Goal: Download file/media

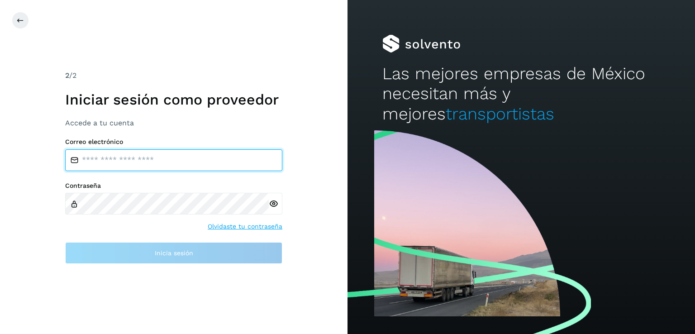
type input "**********"
click at [230, 155] on input "**********" at bounding box center [173, 160] width 217 height 22
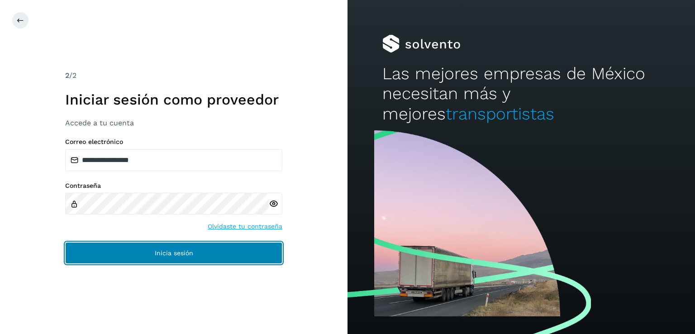
click at [202, 246] on button "Inicia sesión" at bounding box center [173, 253] width 217 height 22
click at [183, 258] on button "Inicia sesión" at bounding box center [173, 253] width 217 height 22
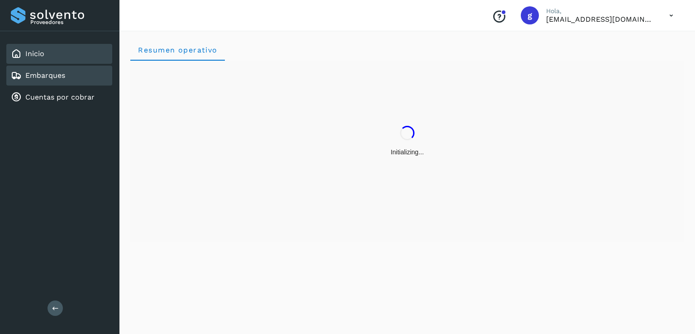
click at [54, 80] on div "Embarques" at bounding box center [59, 76] width 106 height 20
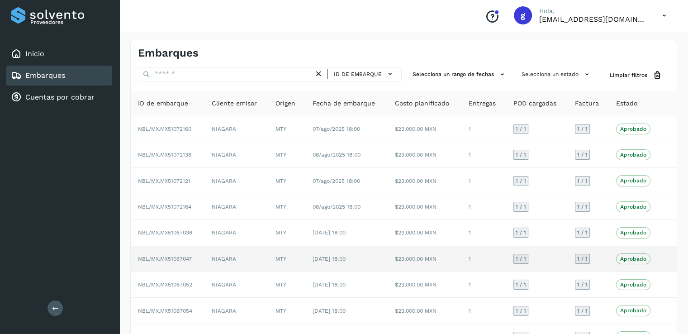
scroll to position [82, 0]
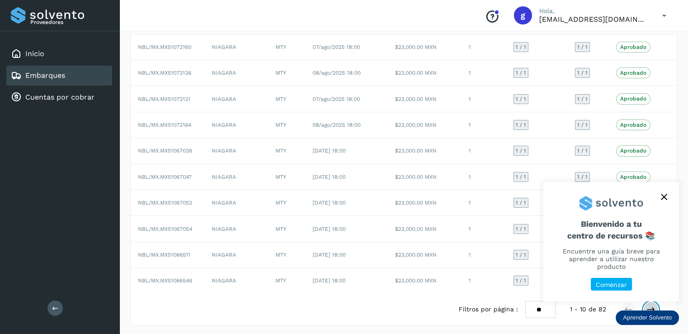
click at [650, 307] on icon at bounding box center [650, 309] width 9 height 9
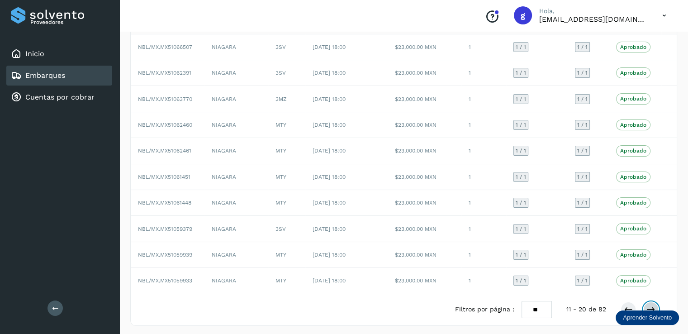
click at [648, 305] on icon at bounding box center [650, 309] width 9 height 9
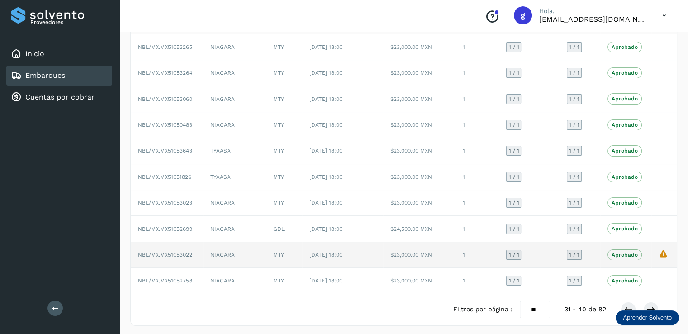
click at [633, 252] on p "Aprobado" at bounding box center [624, 254] width 26 height 6
click at [168, 252] on span "NBL/MX.MX51053022" at bounding box center [165, 254] width 54 height 6
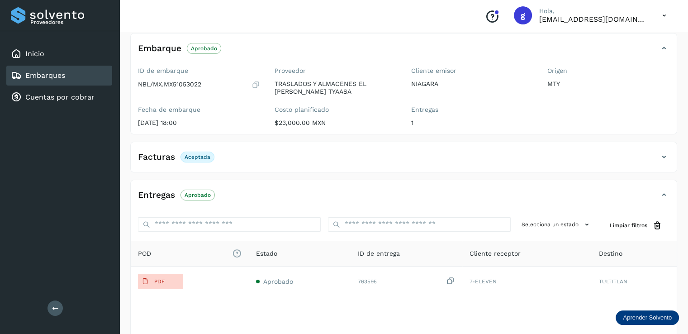
scroll to position [132, 0]
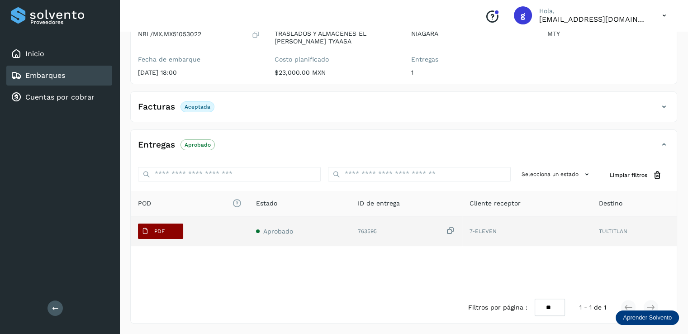
click at [177, 227] on button "PDF" at bounding box center [160, 230] width 45 height 15
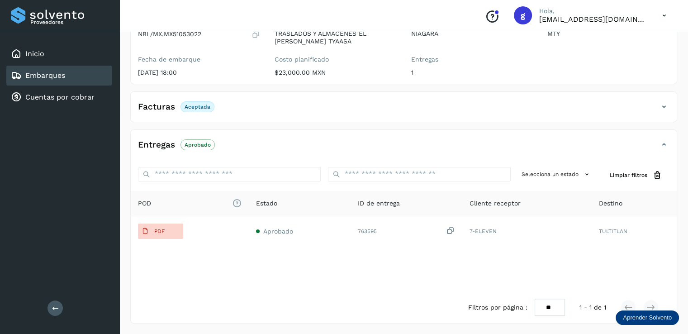
scroll to position [0, 0]
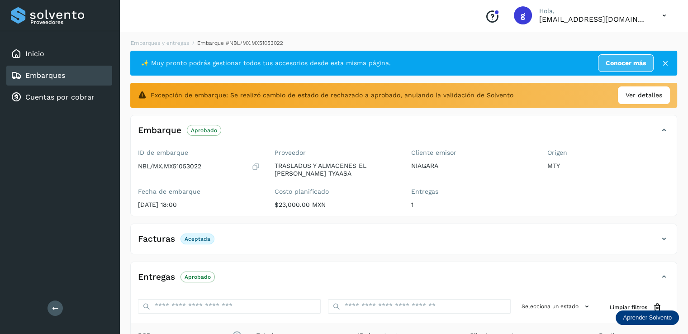
click at [664, 67] on div "✨ Muy pronto podrás gestionar todos tus accesorios desde esta misma página. Con…" at bounding box center [403, 63] width 547 height 25
click at [663, 59] on icon at bounding box center [665, 63] width 9 height 9
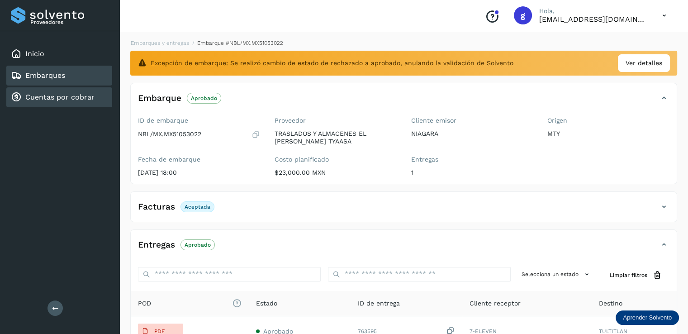
click at [86, 95] on link "Cuentas por cobrar" at bounding box center [59, 97] width 69 height 9
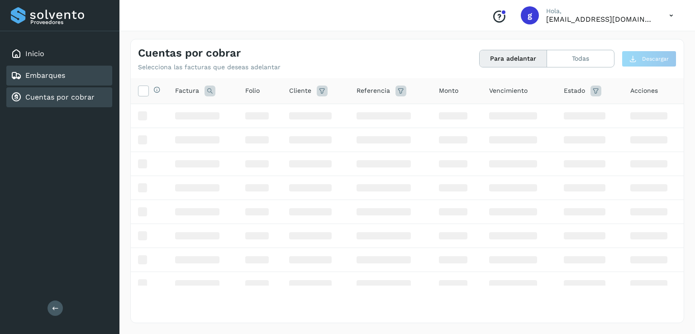
click at [78, 76] on div "Embarques" at bounding box center [59, 76] width 106 height 20
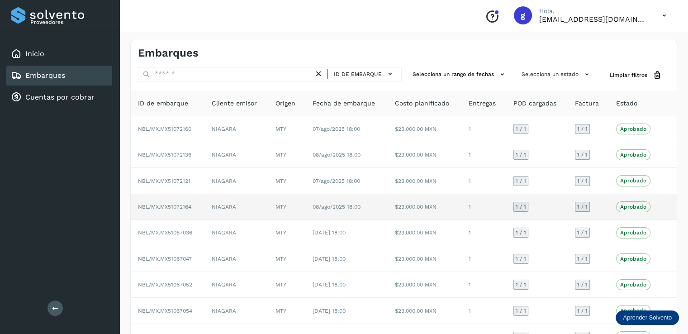
scroll to position [82, 0]
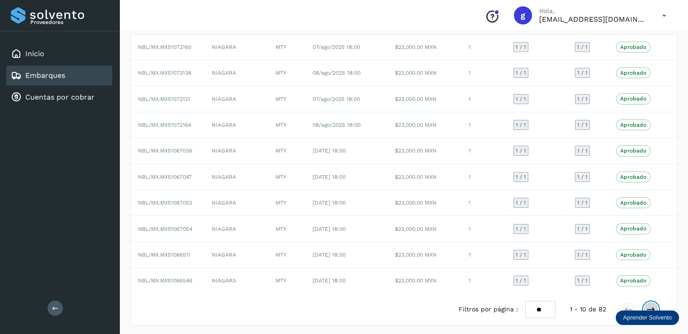
click at [652, 305] on icon at bounding box center [650, 309] width 9 height 9
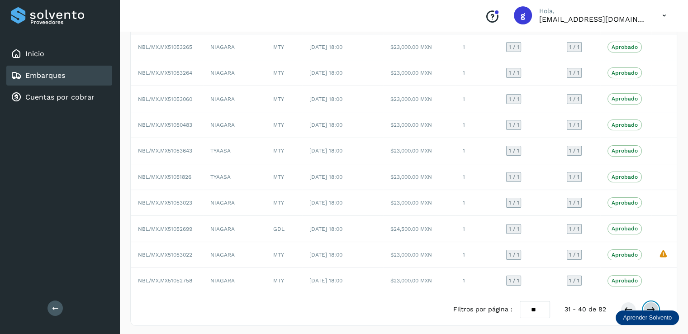
click at [652, 305] on icon at bounding box center [650, 309] width 9 height 9
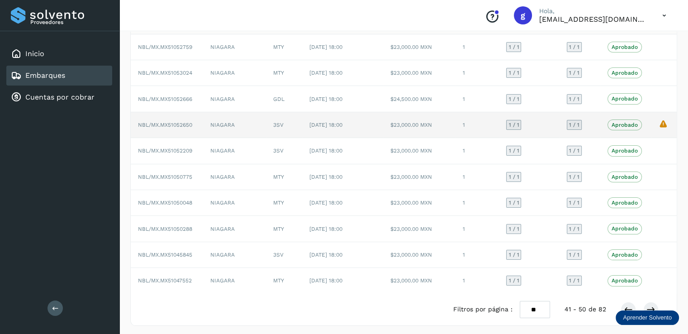
click at [625, 127] on span "Aprobado" at bounding box center [624, 124] width 34 height 11
click at [620, 127] on span "Aprobado" at bounding box center [624, 124] width 34 height 11
click at [635, 124] on p "Aprobado" at bounding box center [624, 125] width 26 height 6
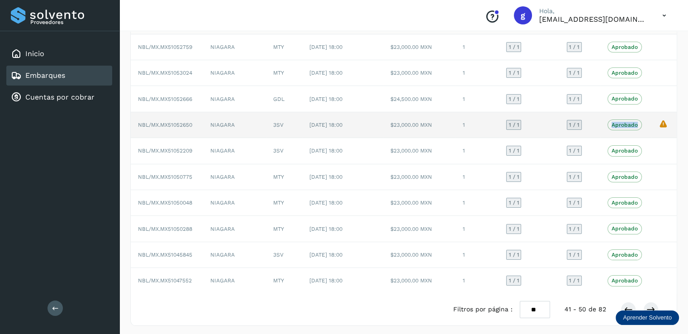
click at [635, 124] on p "Aprobado" at bounding box center [624, 125] width 26 height 6
click at [658, 123] on icon "La validación de Solvento para este embarque ha sido anulada debido al cambio d…" at bounding box center [662, 123] width 9 height 9
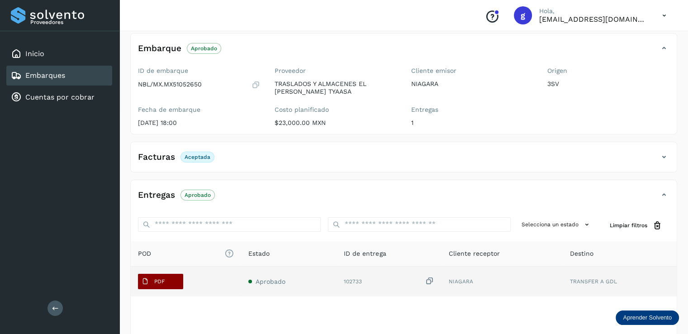
click at [156, 280] on p "PDF" at bounding box center [159, 281] width 10 height 6
click at [166, 285] on span "PDF" at bounding box center [153, 281] width 30 height 14
drag, startPoint x: 166, startPoint y: 285, endPoint x: 148, endPoint y: 283, distance: 18.2
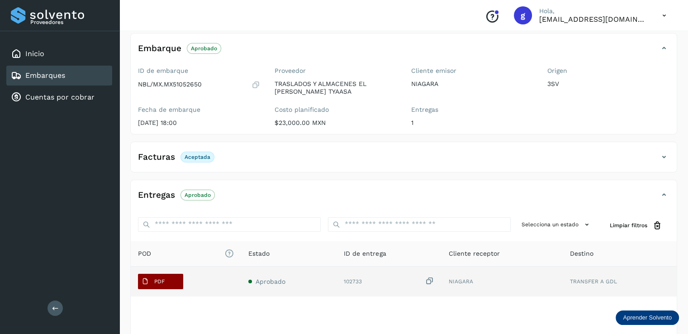
click at [148, 283] on icon at bounding box center [145, 281] width 7 height 7
click at [170, 287] on button "PDF" at bounding box center [160, 281] width 45 height 15
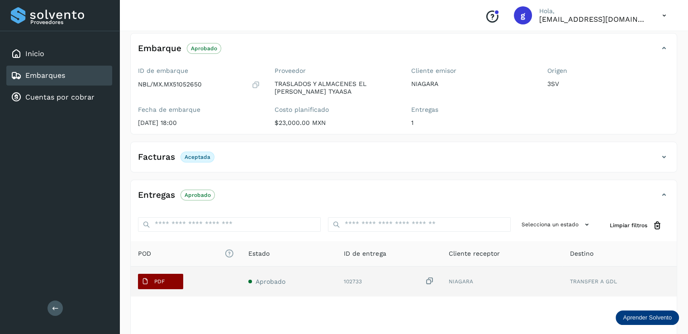
click at [170, 287] on button "PDF" at bounding box center [160, 281] width 45 height 15
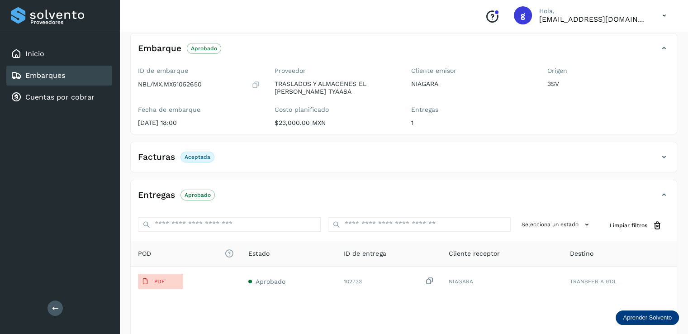
click at [55, 76] on link "Embarques" at bounding box center [45, 75] width 40 height 9
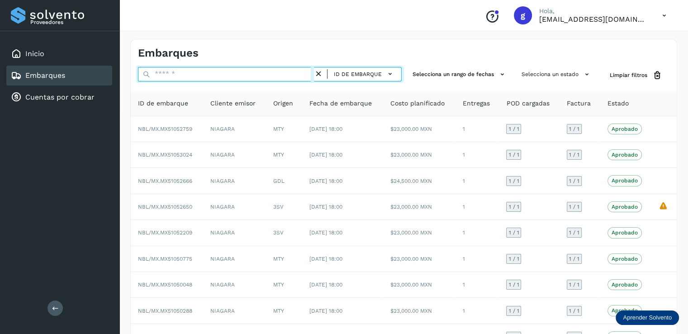
click at [201, 72] on input "text" at bounding box center [226, 74] width 176 height 14
paste input "**********"
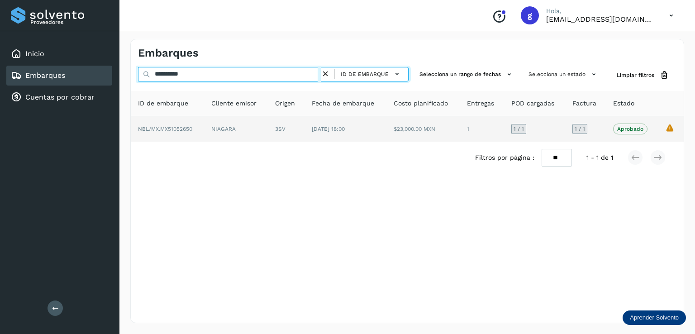
type input "**********"
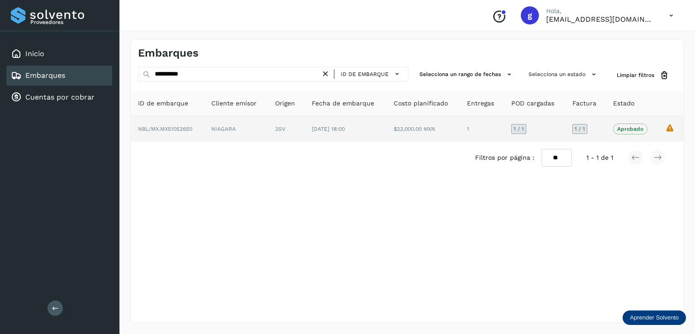
click at [619, 127] on p "Aprobado" at bounding box center [630, 129] width 26 height 6
click at [204, 136] on td "NBL/MX.MX51052650" at bounding box center [236, 128] width 64 height 25
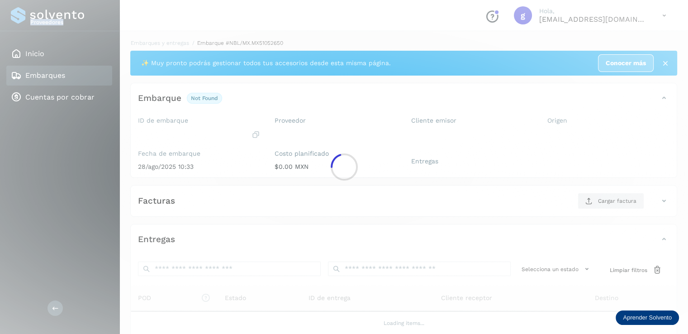
click at [184, 136] on div at bounding box center [344, 167] width 688 height 334
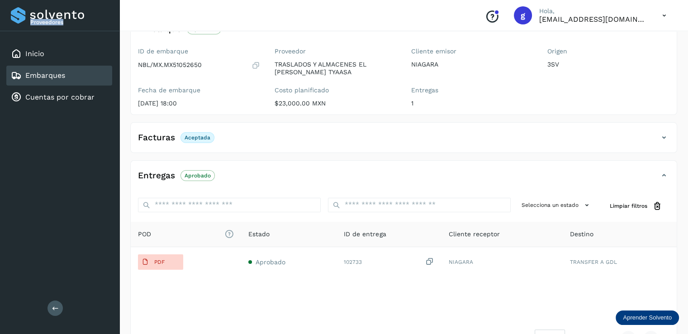
scroll to position [110, 0]
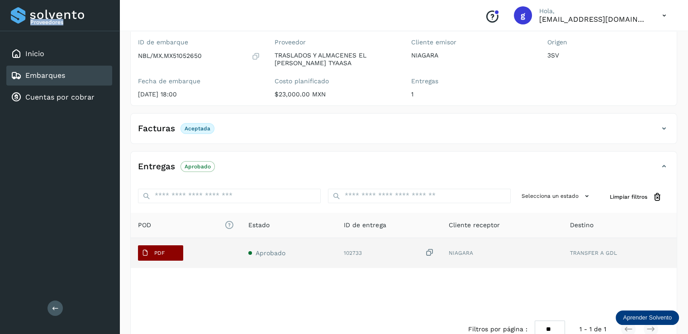
click at [161, 255] on span "PDF" at bounding box center [153, 253] width 30 height 14
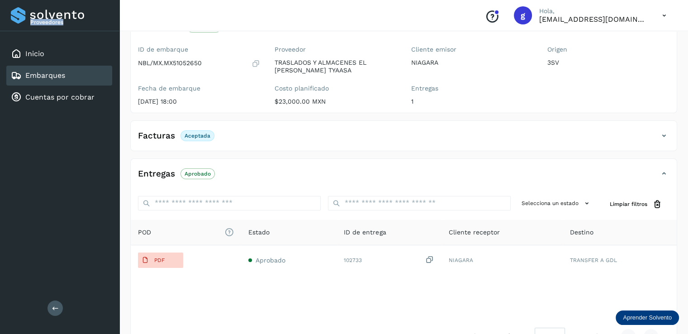
scroll to position [106, 0]
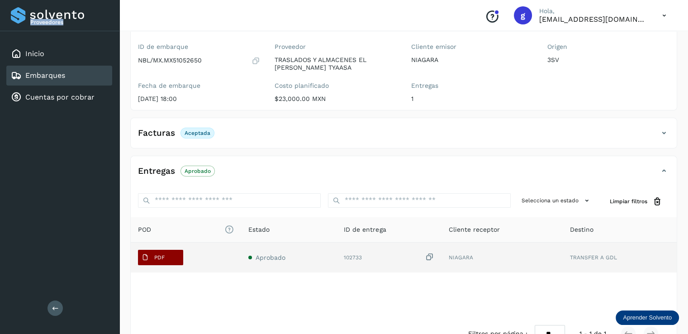
click at [166, 259] on span "PDF" at bounding box center [153, 257] width 30 height 14
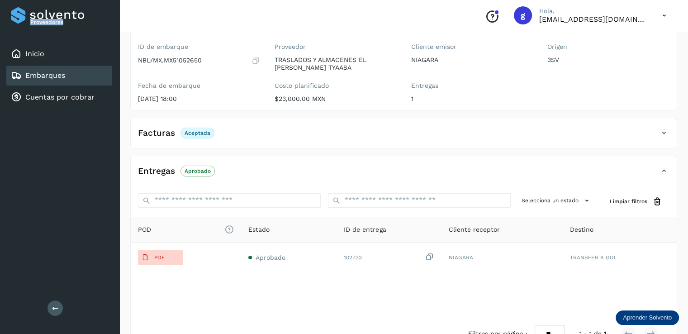
scroll to position [132, 0]
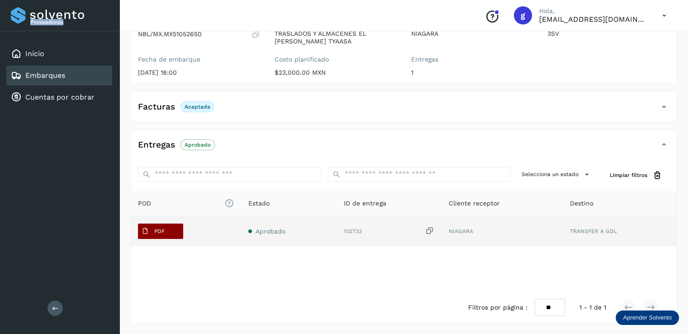
click at [168, 231] on button "PDF" at bounding box center [160, 230] width 45 height 15
click at [161, 232] on p "PDF" at bounding box center [159, 231] width 10 height 6
